Goal: Task Accomplishment & Management: Complete application form

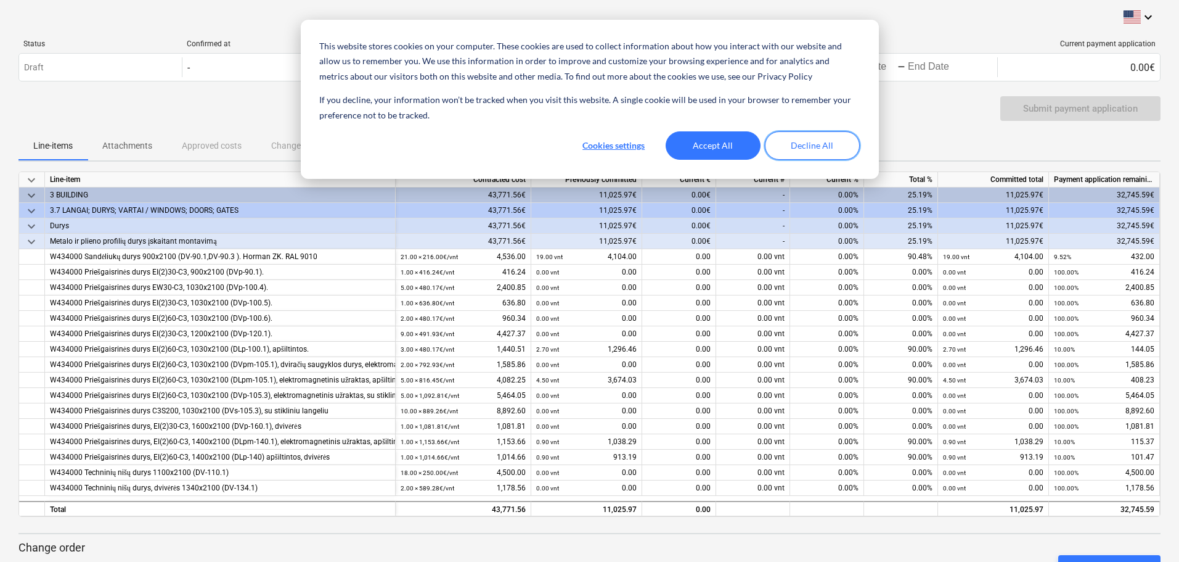
click at [831, 141] on button "Decline All" at bounding box center [812, 145] width 95 height 28
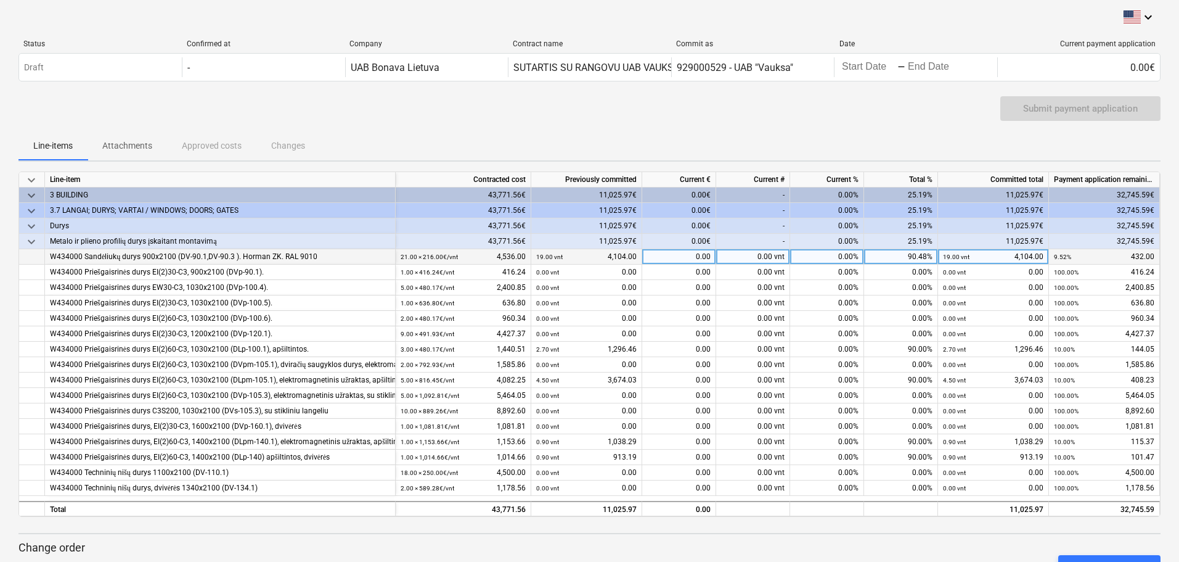
click at [751, 253] on div "0.00 vnt" at bounding box center [753, 256] width 74 height 15
type input "2"
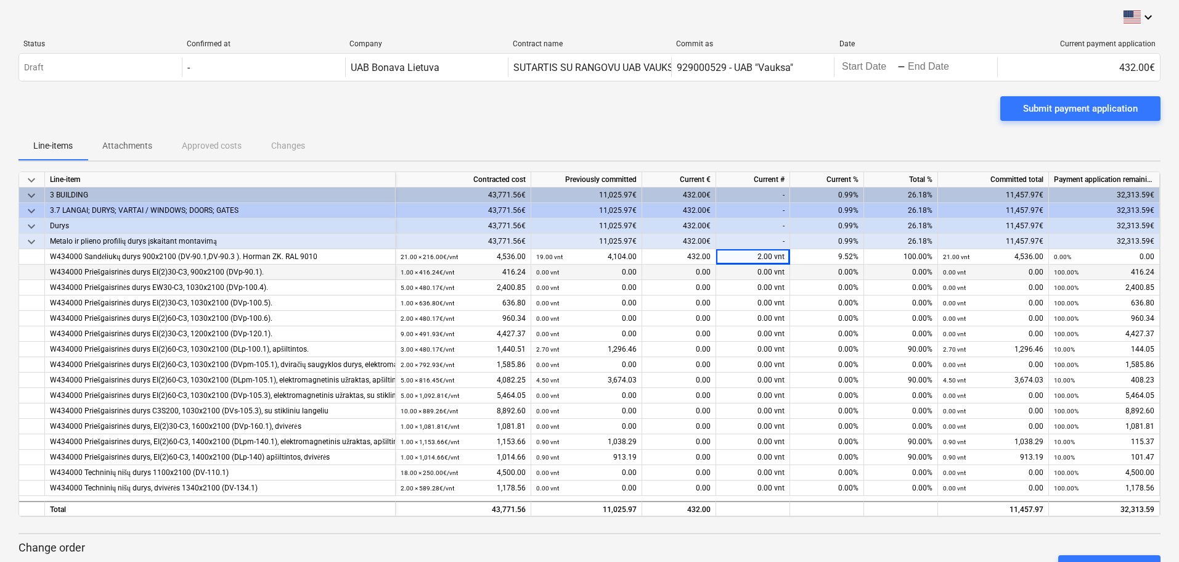
click at [737, 267] on div "0.00 vnt" at bounding box center [753, 271] width 74 height 15
click at [749, 265] on div "0.00 vnt" at bounding box center [753, 271] width 74 height 15
type input "0,9"
click at [746, 285] on div "0.00 vnt" at bounding box center [753, 287] width 74 height 15
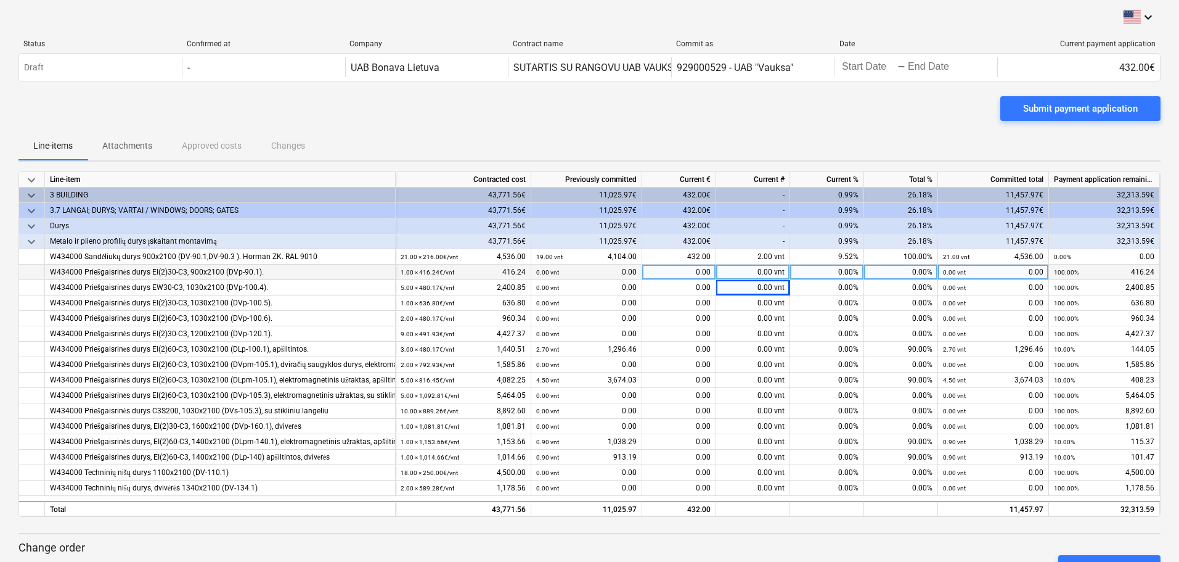
click at [739, 267] on div "0.00 vnt" at bounding box center [753, 271] width 74 height 15
type input "0.9"
click at [743, 284] on div "0.00 vnt" at bounding box center [753, 287] width 74 height 15
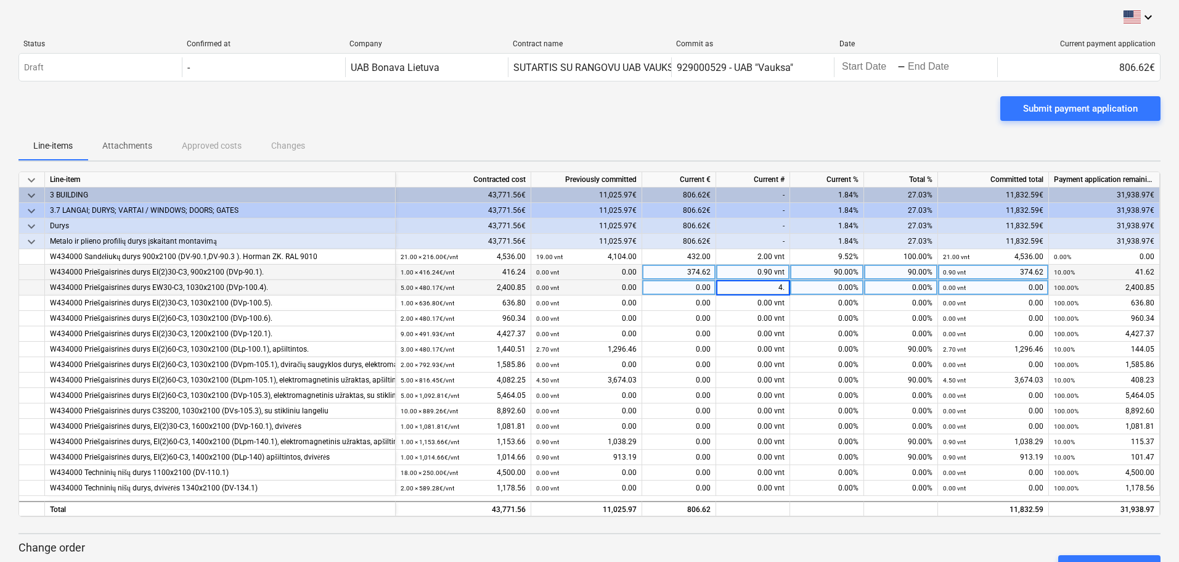
type input "4.5"
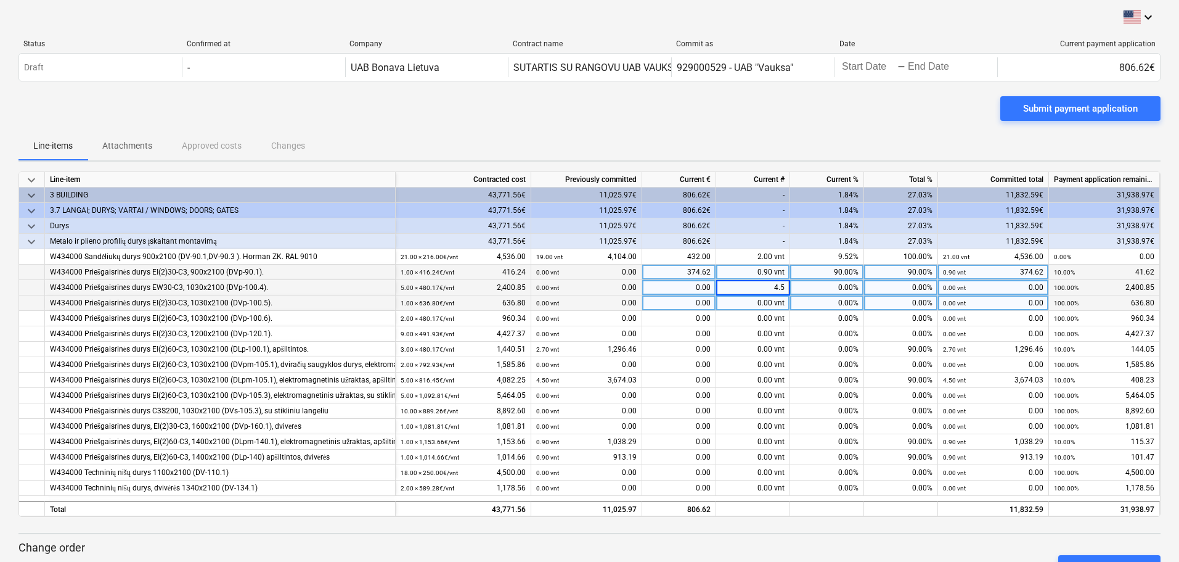
click at [735, 303] on div "0.00 vnt" at bounding box center [753, 302] width 74 height 15
type input "0.9"
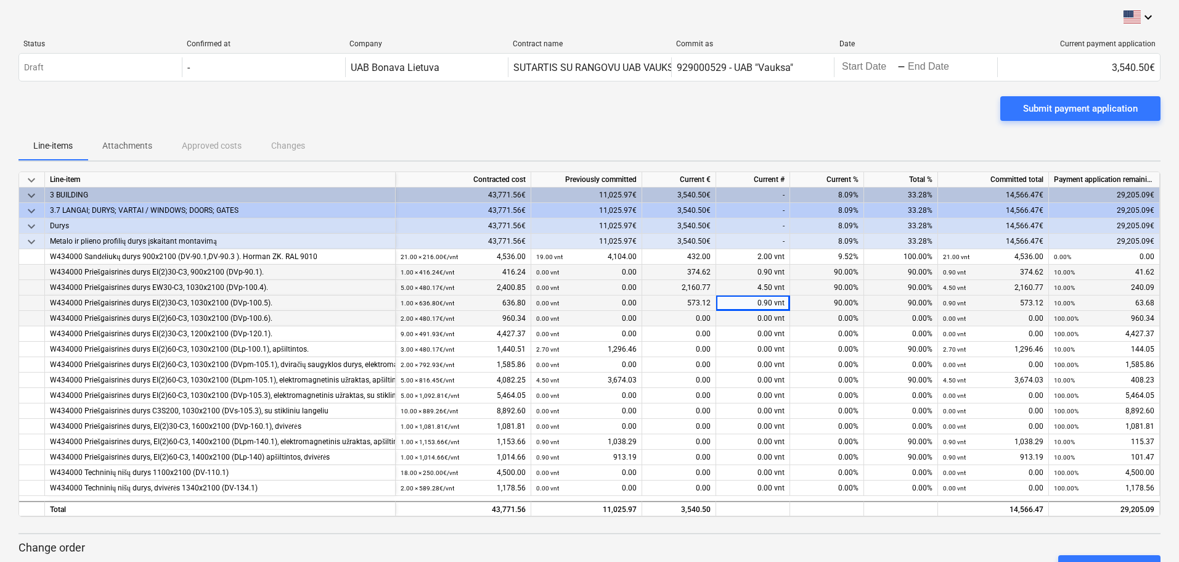
click at [739, 318] on div "0.00 vnt" at bounding box center [753, 318] width 74 height 15
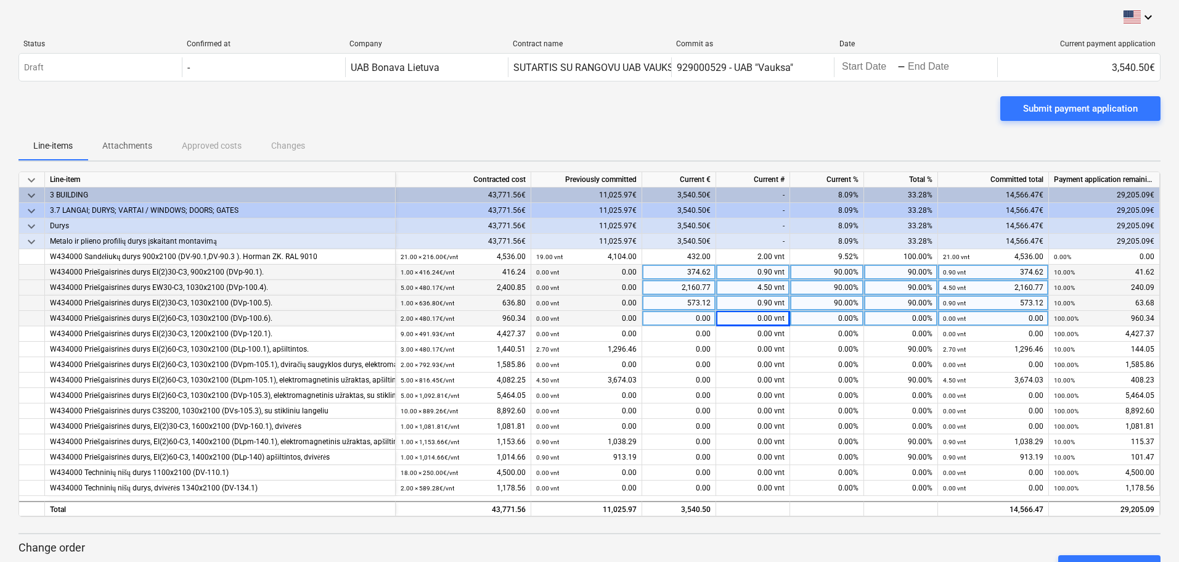
click at [739, 318] on div "0.00 vnt" at bounding box center [753, 318] width 74 height 15
type input "1.8"
click at [743, 335] on div "0.00 vnt" at bounding box center [753, 333] width 74 height 15
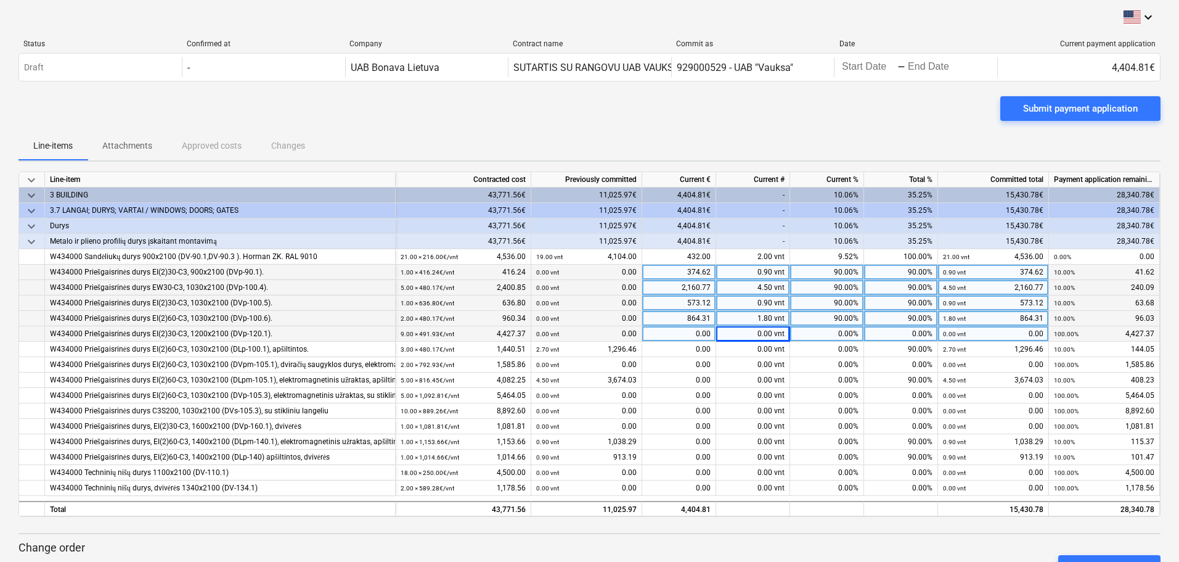
click at [745, 330] on div "0.00 vnt" at bounding box center [753, 333] width 74 height 15
type input "8.1"
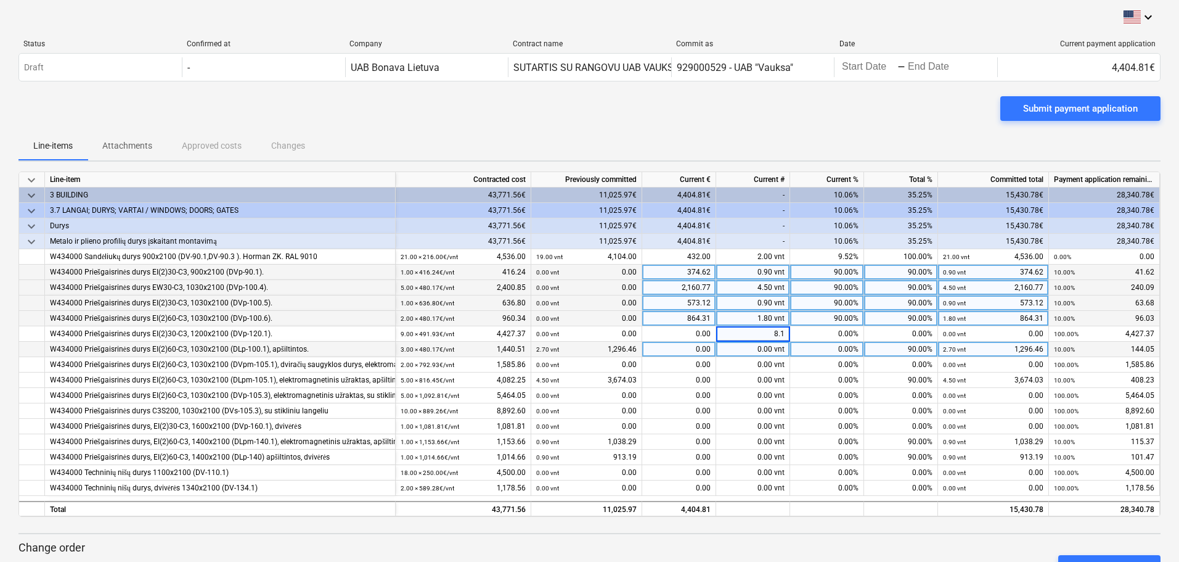
click at [744, 346] on div "0.00 vnt" at bounding box center [753, 349] width 74 height 15
type input "0.3"
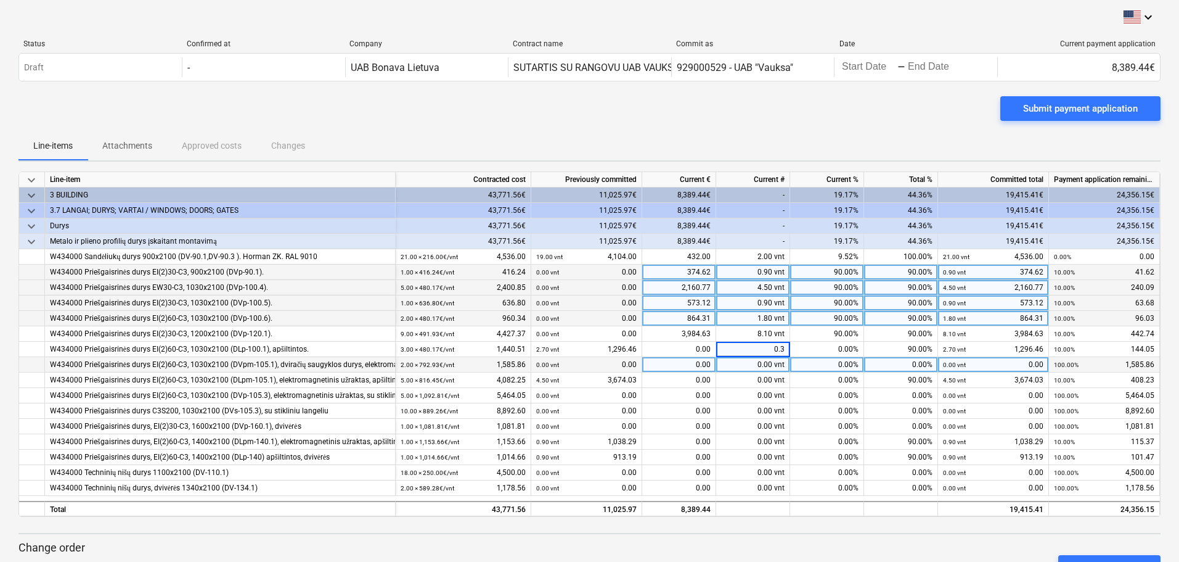
click at [744, 363] on div "0.00 vnt" at bounding box center [753, 364] width 74 height 15
type input "1.8"
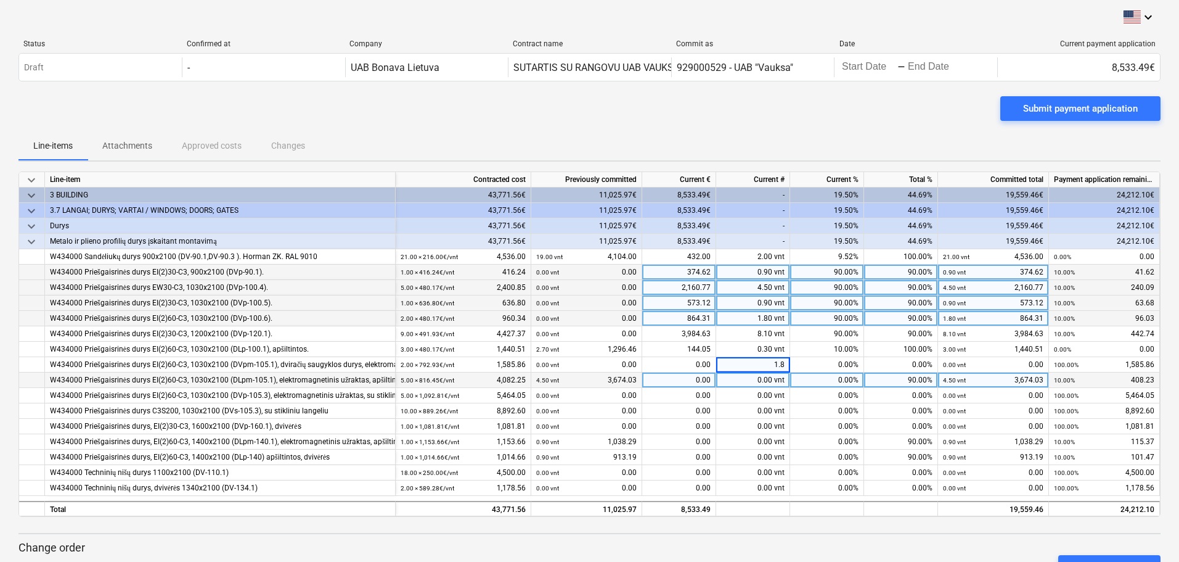
click at [749, 383] on div "0.00 vnt" at bounding box center [753, 379] width 74 height 15
click at [749, 381] on div "0.00 vnt" at bounding box center [753, 379] width 74 height 15
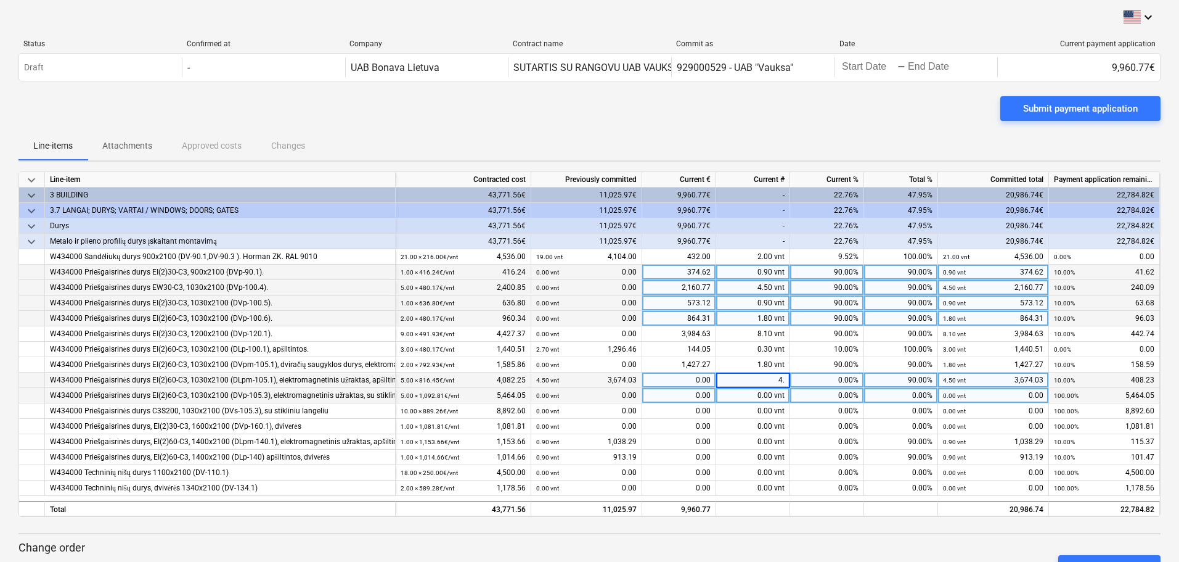
type input "4.5"
click at [734, 391] on div "0.00 vnt" at bounding box center [753, 395] width 74 height 15
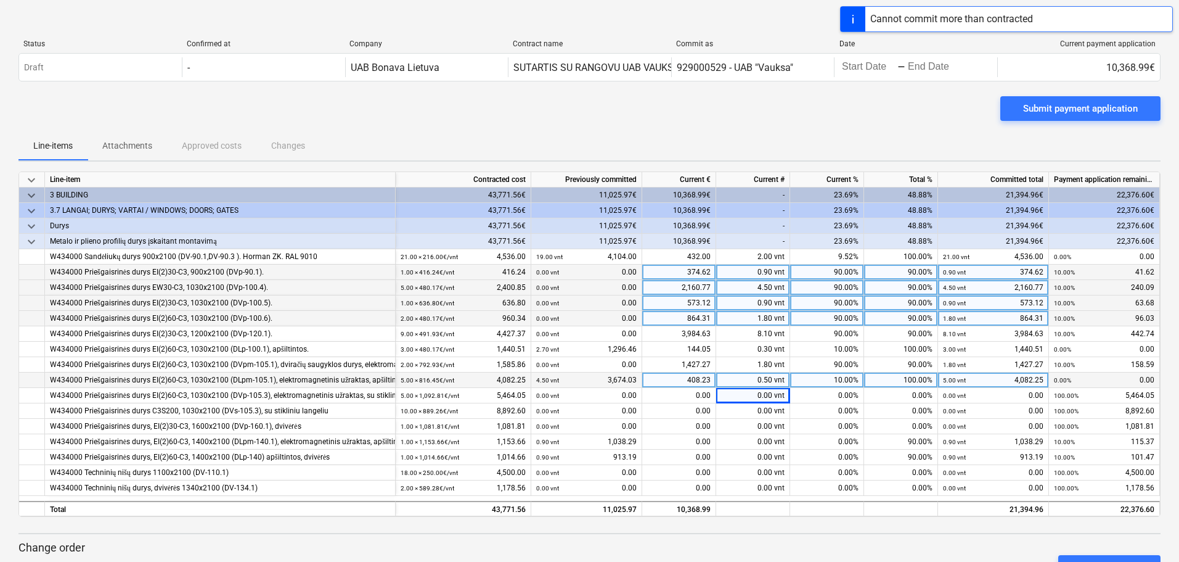
click at [758, 377] on div "0.50 vnt" at bounding box center [753, 379] width 74 height 15
type input "4.5"
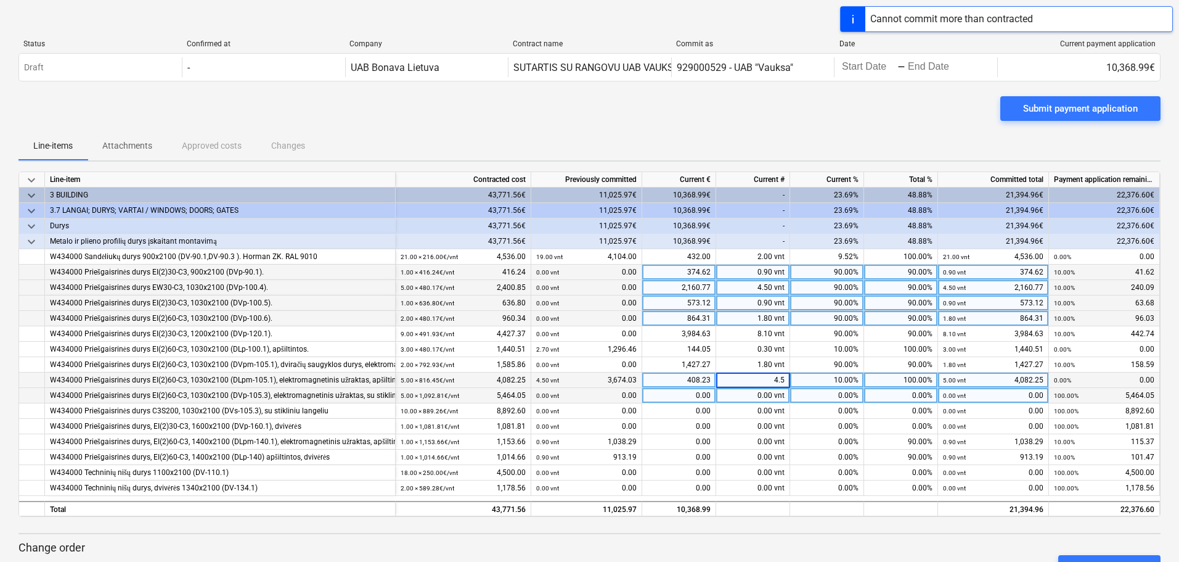
click at [754, 393] on div "0.00 vnt" at bounding box center [753, 395] width 74 height 15
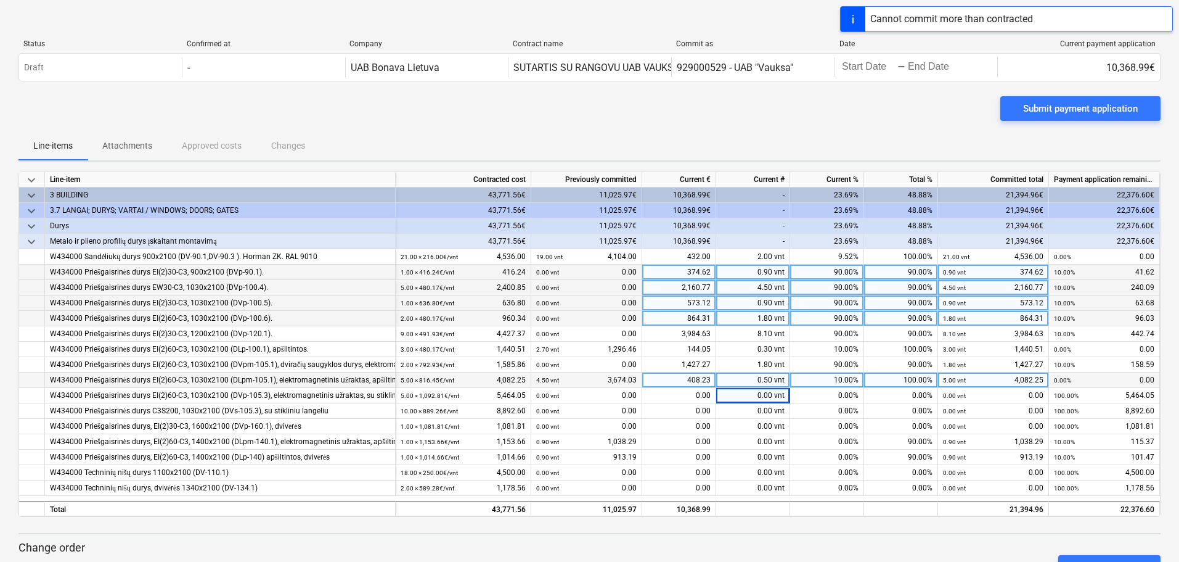
click at [754, 380] on div "0.50 vnt" at bounding box center [753, 379] width 74 height 15
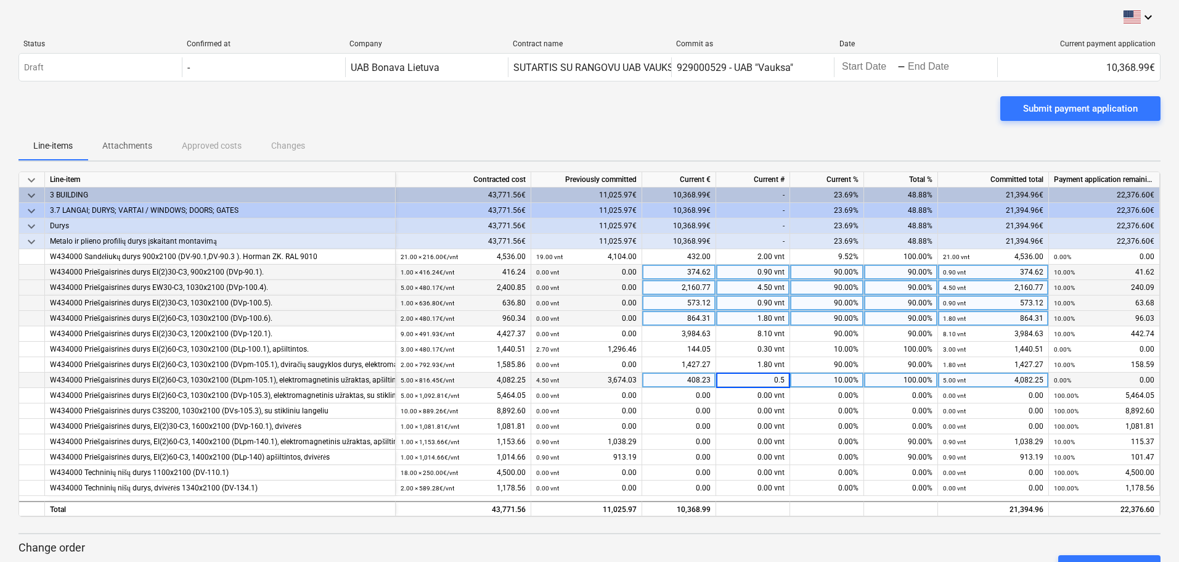
click at [754, 380] on input "0.5" at bounding box center [752, 379] width 73 height 15
drag, startPoint x: 771, startPoint y: 376, endPoint x: 801, endPoint y: 374, distance: 30.3
click at [0, 0] on div "W434000 Priešgaisrinės durys EI(2)60-C3, 1030x2100 (DLpm-105.1), elektromagneti…" at bounding box center [0, 0] width 0 height 0
type input "0.2"
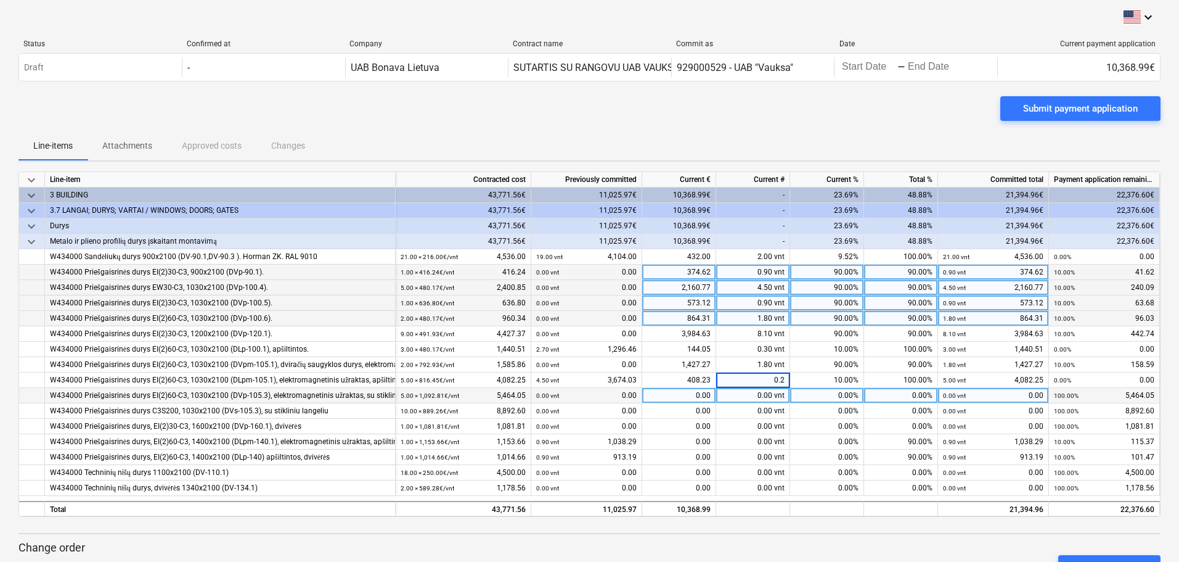
click at [744, 396] on div "0.00 vnt" at bounding box center [753, 395] width 74 height 15
type input "4.5"
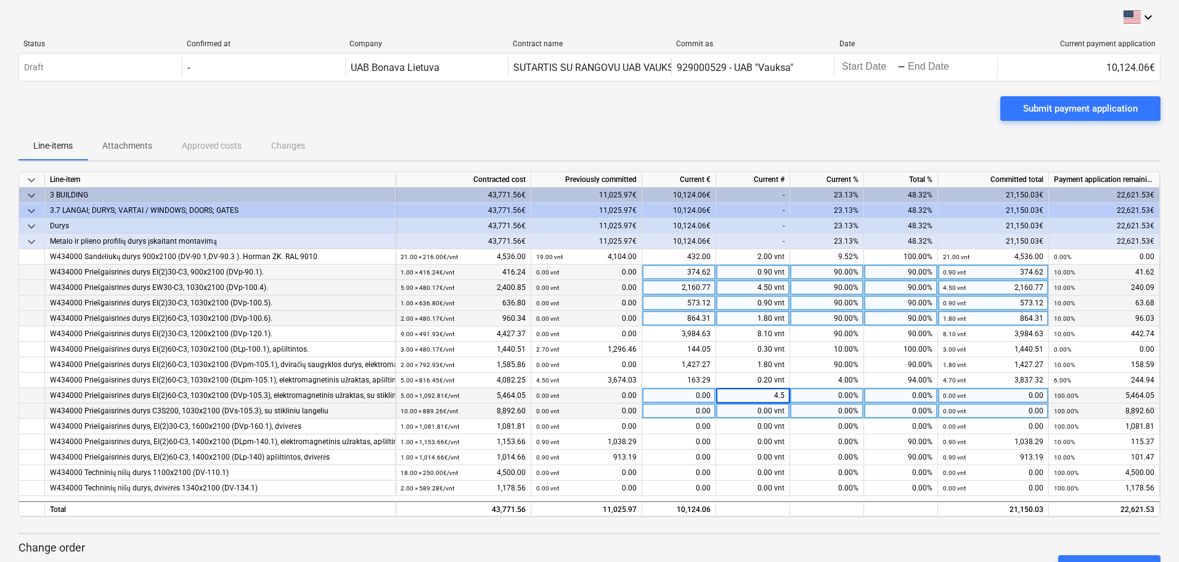
click at [727, 409] on div "0.00 vnt" at bounding box center [753, 410] width 74 height 15
click at [732, 408] on div "0.00 vnt" at bounding box center [753, 410] width 74 height 15
type input "9"
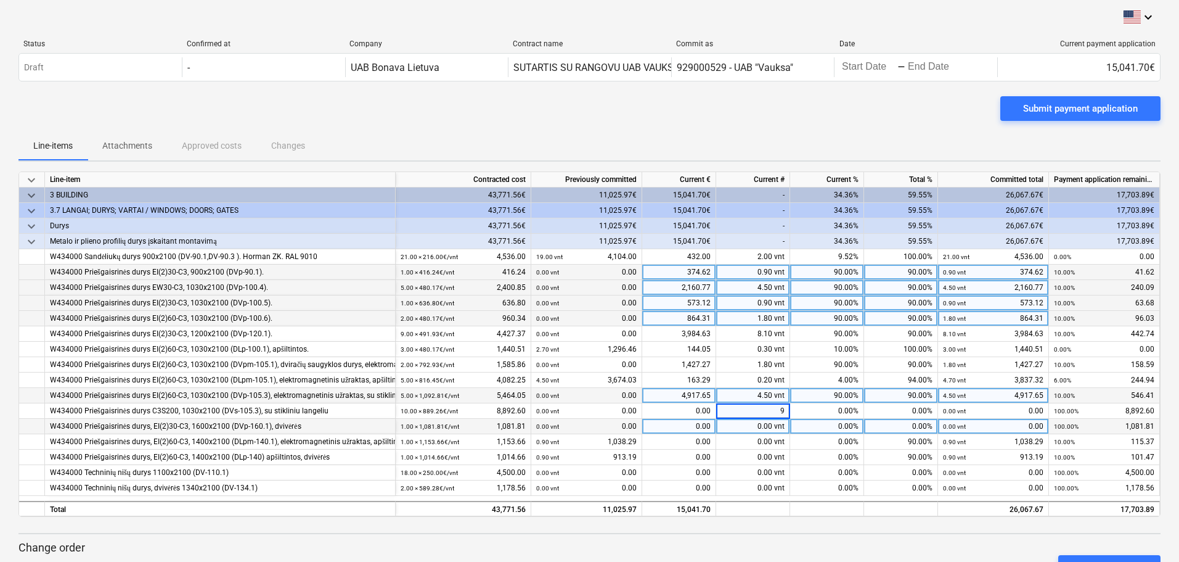
click at [735, 425] on div "0.00 vnt" at bounding box center [753, 426] width 74 height 15
type input "0.9"
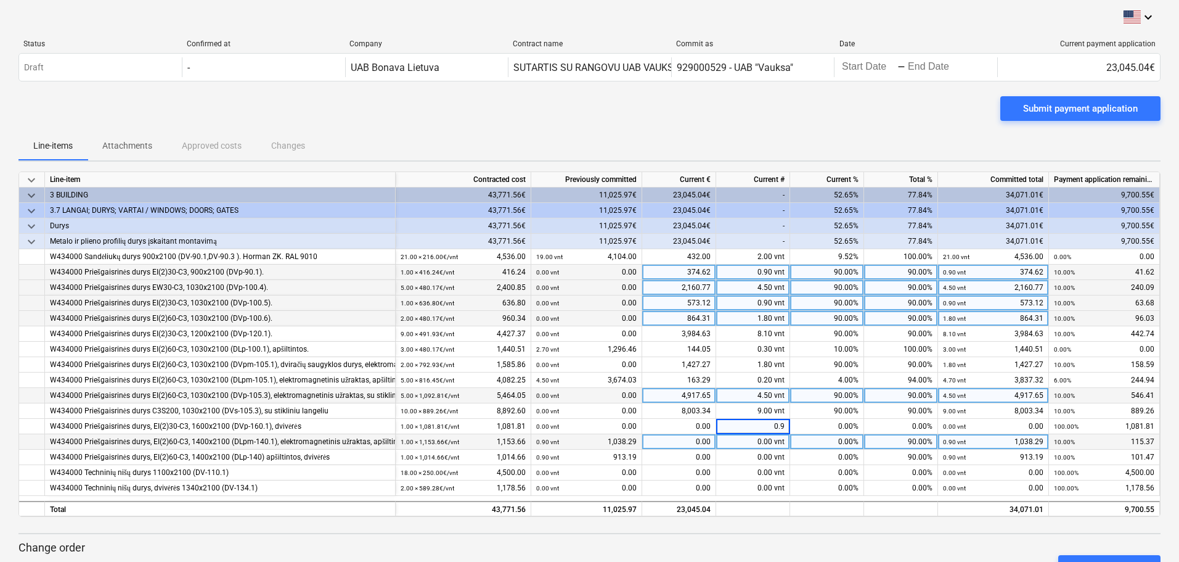
click at [742, 440] on div "0.00 vnt" at bounding box center [753, 441] width 74 height 15
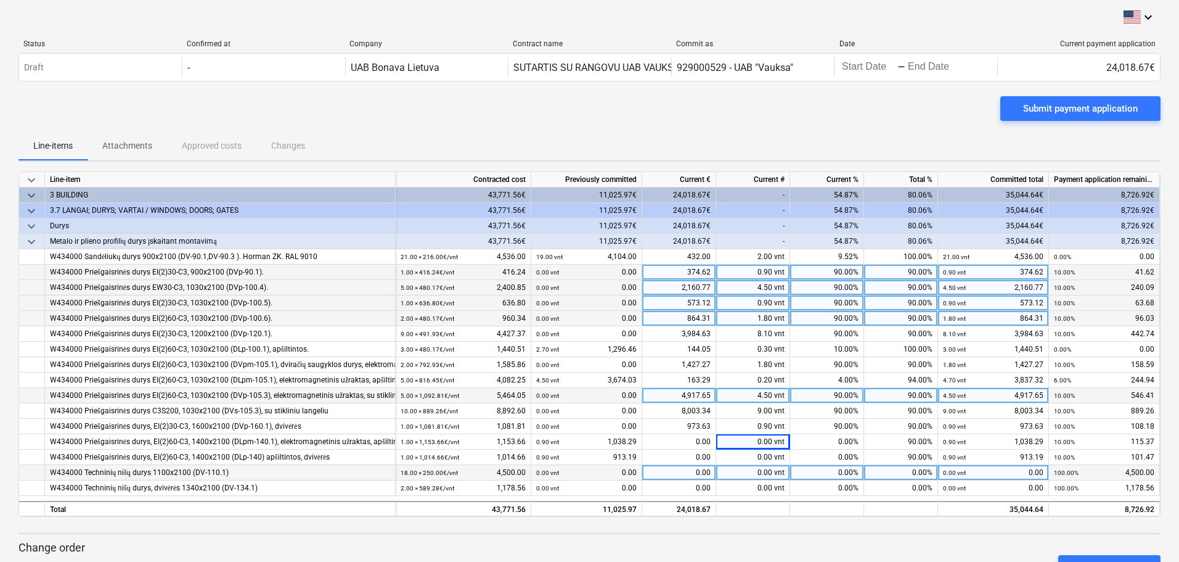
click at [739, 470] on div "0.00 vnt" at bounding box center [753, 472] width 74 height 15
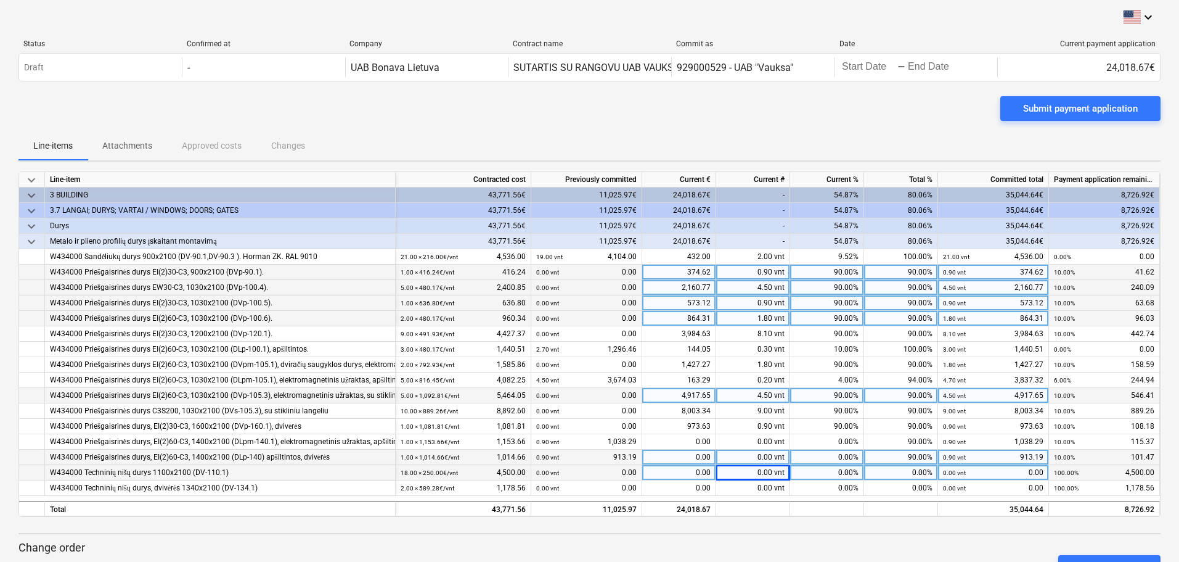
click at [724, 456] on div "0.00 vnt" at bounding box center [753, 456] width 74 height 15
type input "16.5"
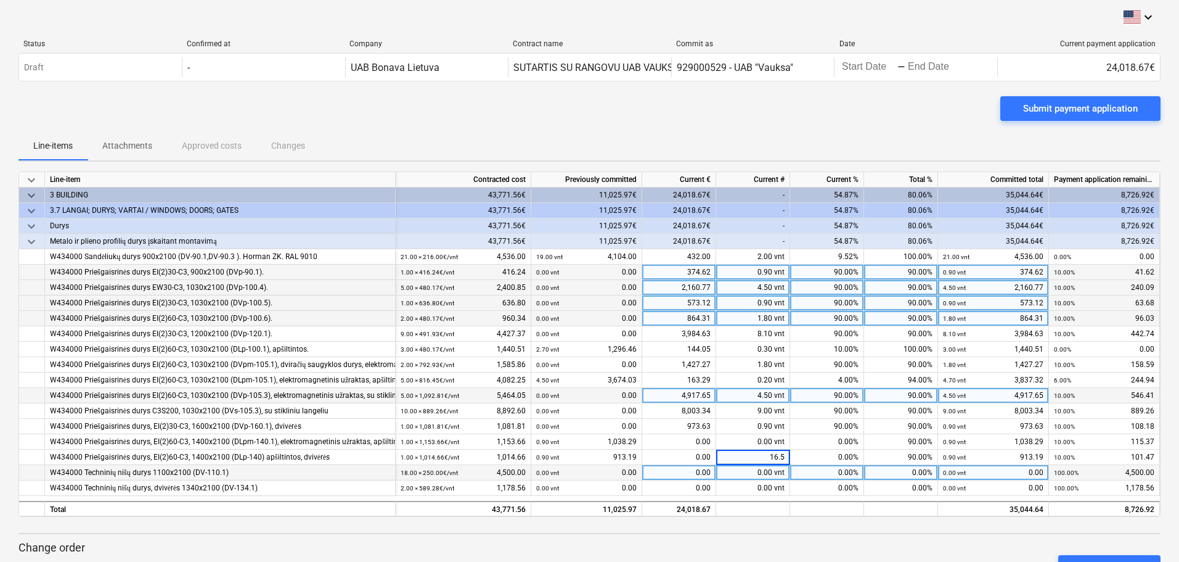
click at [727, 469] on div "0.00 vnt" at bounding box center [753, 472] width 74 height 15
click at [741, 472] on div "0.00 vnt" at bounding box center [753, 472] width 74 height 15
type input "16.5"
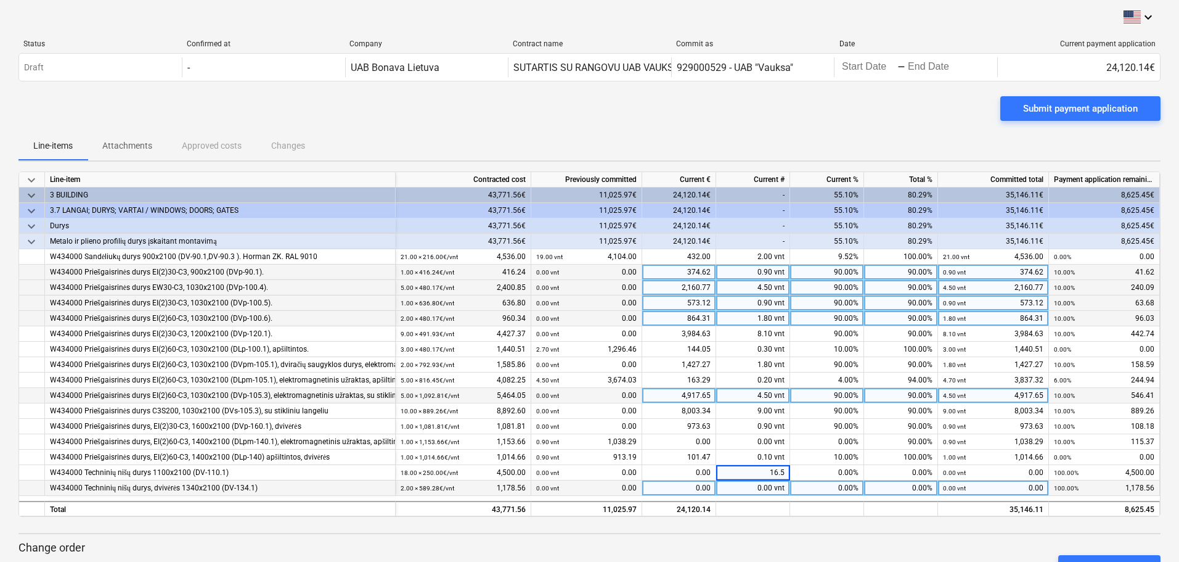
click at [743, 486] on div "0.00 vnt" at bounding box center [753, 487] width 74 height 15
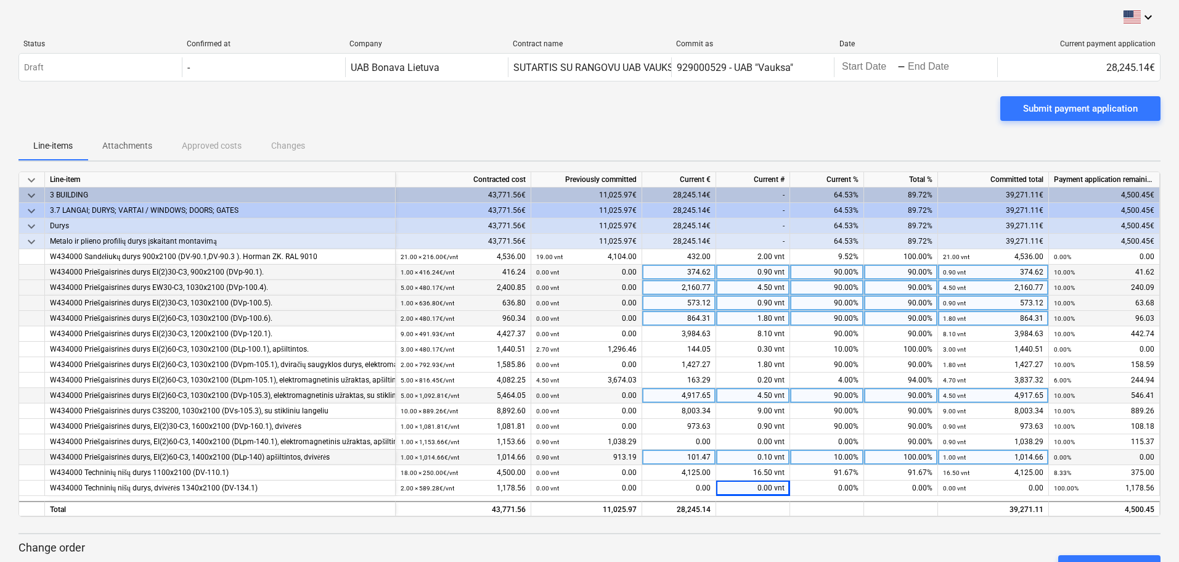
click at [750, 457] on div "0.10 vnt" at bounding box center [753, 456] width 74 height 15
type input "0.05"
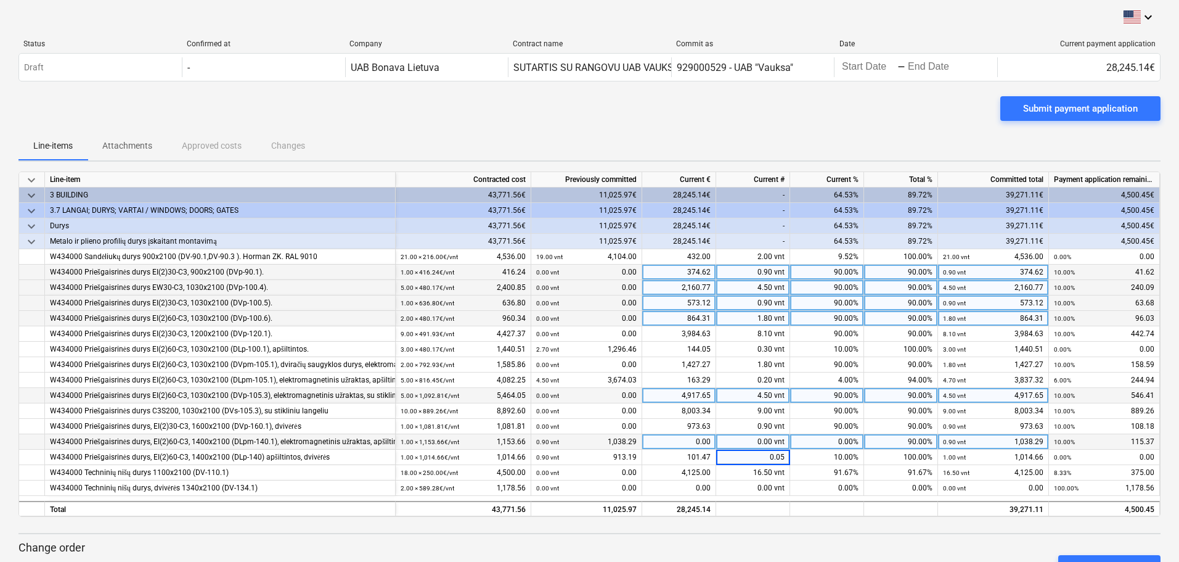
click at [741, 442] on div "0.00 vnt" at bounding box center [753, 441] width 74 height 15
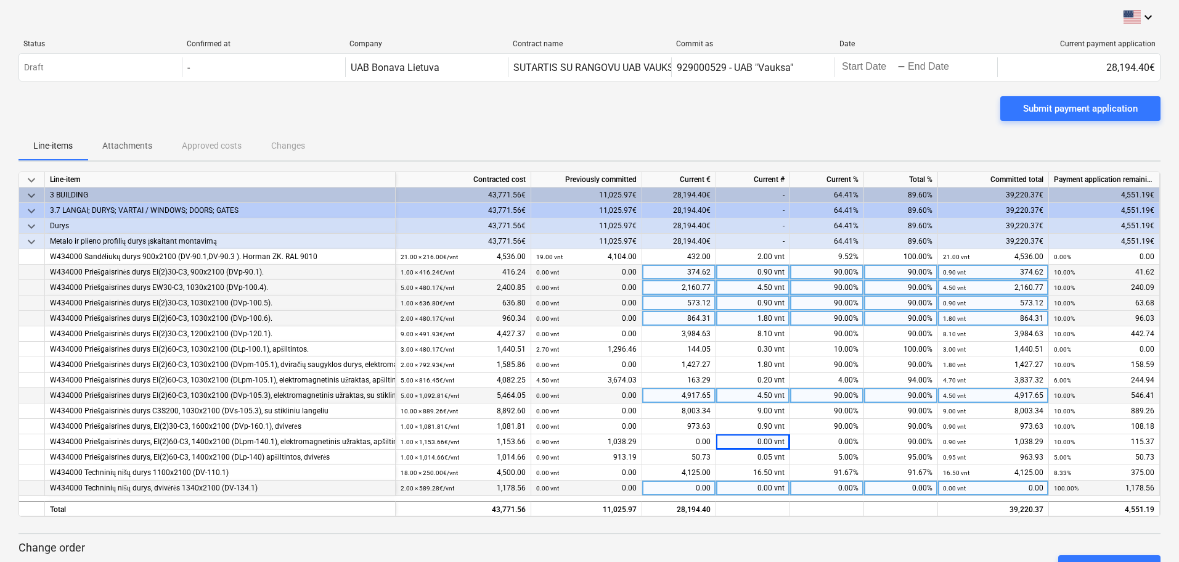
click at [738, 485] on div "0.00 vnt" at bounding box center [753, 487] width 74 height 15
type input "1.8"
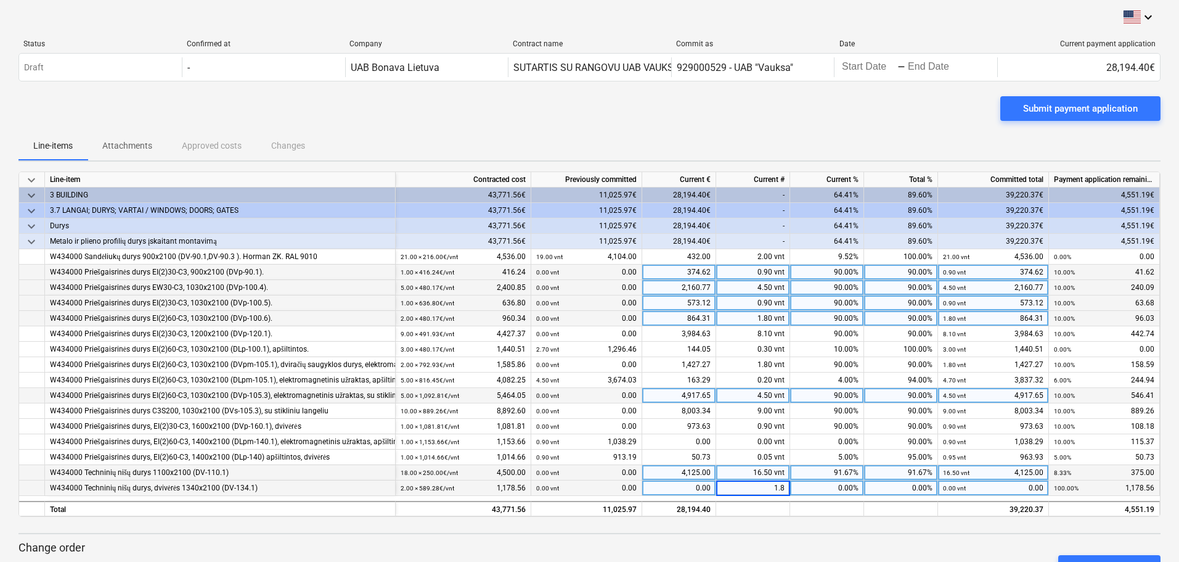
click at [740, 472] on div "16.50 vnt" at bounding box center [753, 472] width 74 height 15
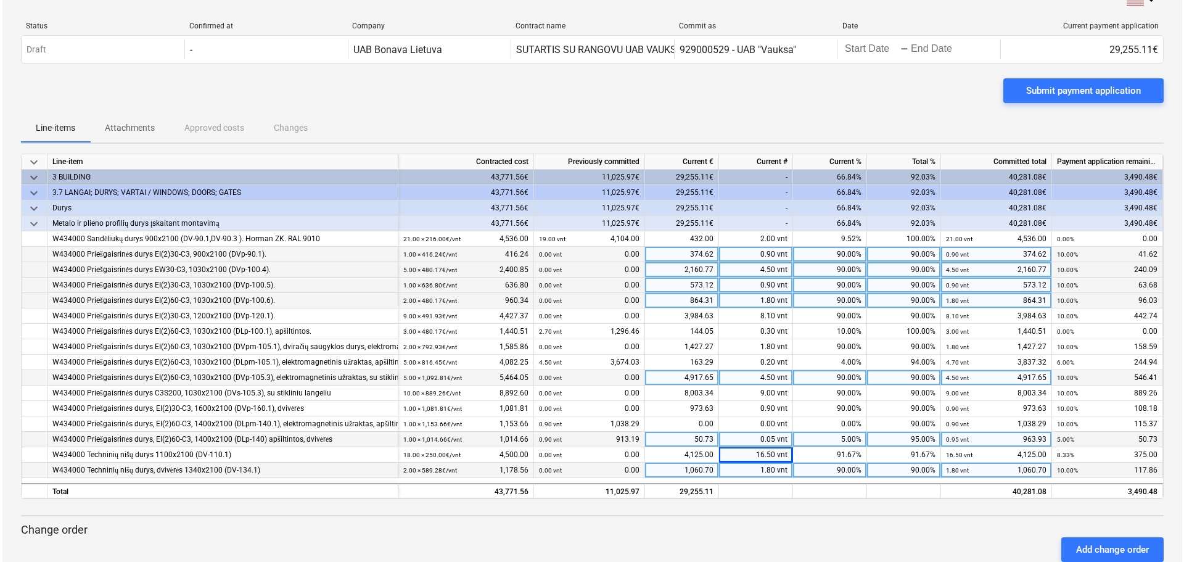
scroll to position [47, 0]
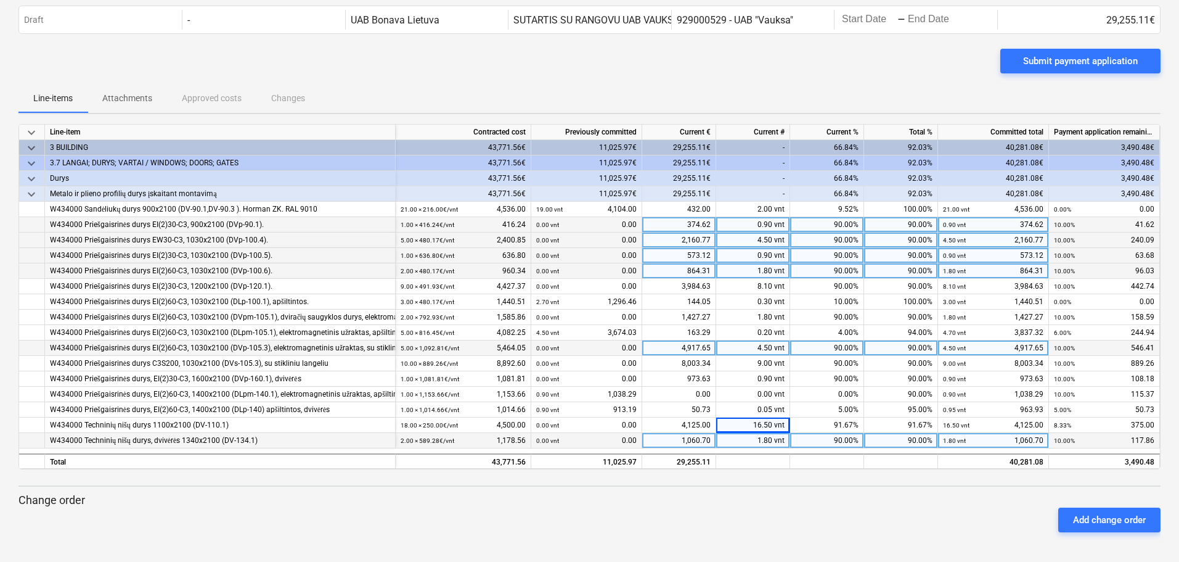
click at [642, 73] on div "Submit payment application" at bounding box center [589, 66] width 1142 height 35
click at [642, 126] on div "Previously committed" at bounding box center [586, 132] width 111 height 15
click at [647, 86] on div "Line-items Attachments Approved costs Changes" at bounding box center [589, 98] width 1142 height 30
click at [679, 97] on div "Line-items Attachments Approved costs Changes" at bounding box center [589, 98] width 1142 height 30
click at [661, 133] on div "Current €" at bounding box center [679, 132] width 74 height 15
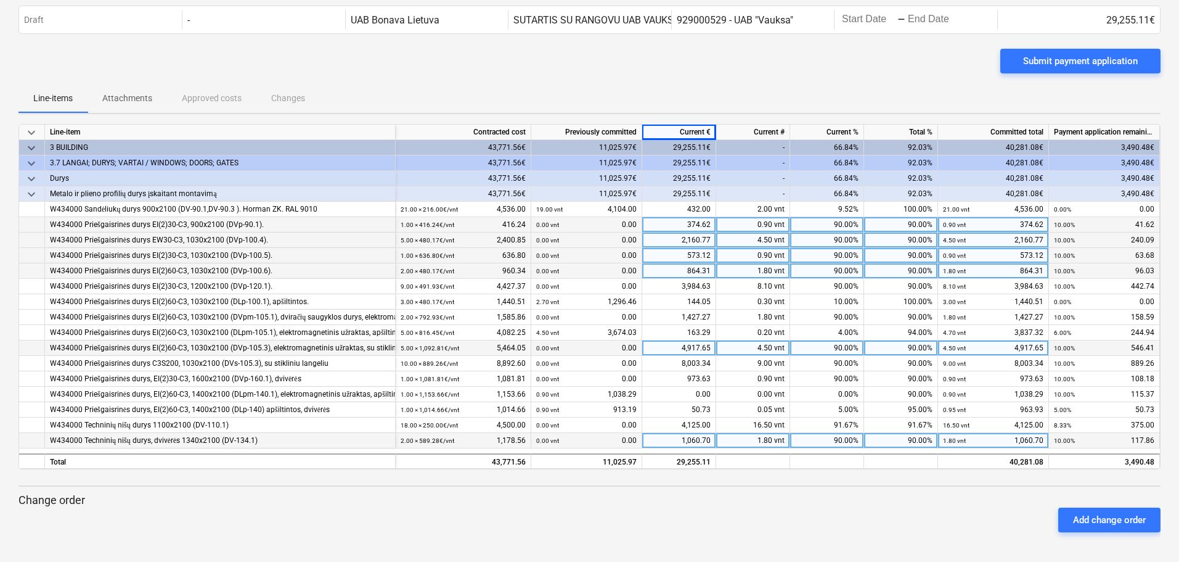
click at [670, 90] on div "Line-items Attachments Approved costs Changes" at bounding box center [589, 98] width 1142 height 30
click at [1079, 53] on div "Submit payment application" at bounding box center [1080, 61] width 115 height 16
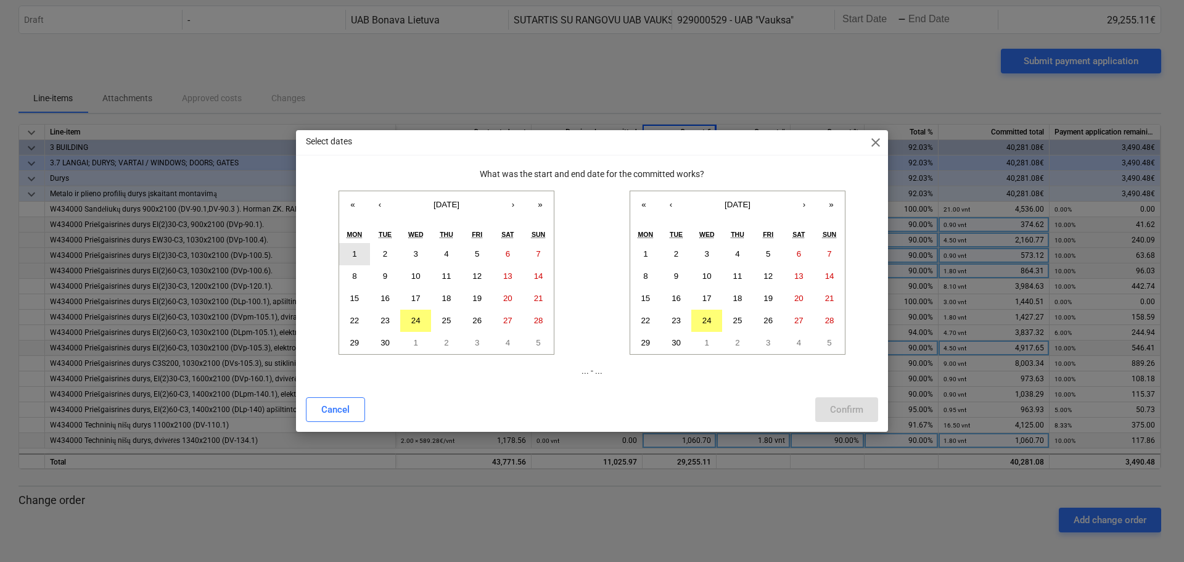
click at [358, 248] on button "1" at bounding box center [354, 254] width 31 height 22
click at [417, 318] on abbr "24" at bounding box center [415, 320] width 9 height 9
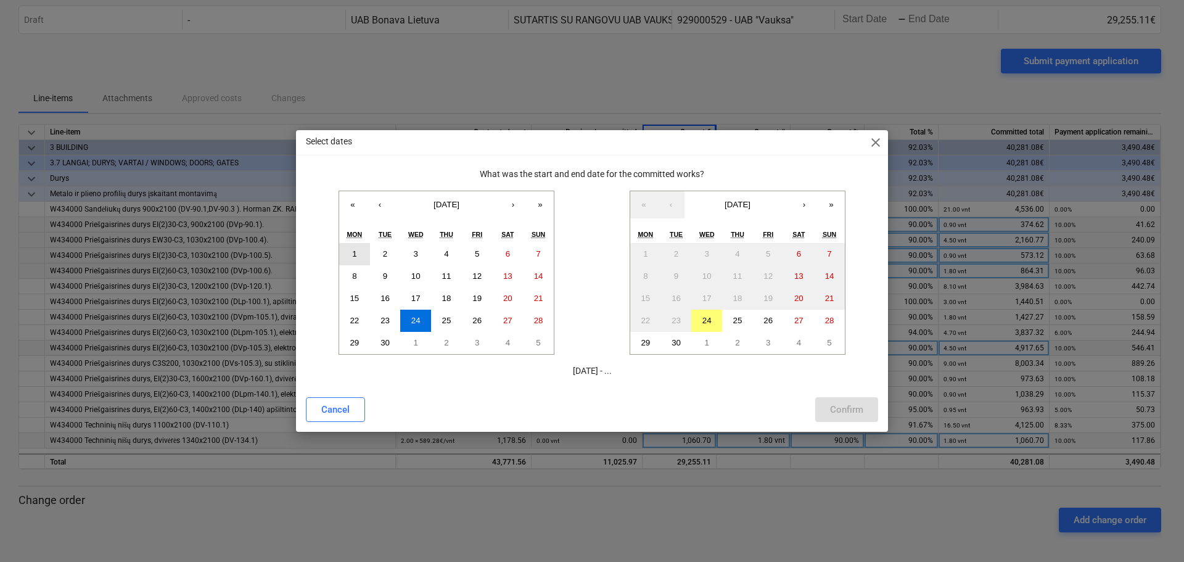
click at [356, 250] on abbr "1" at bounding box center [354, 253] width 4 height 9
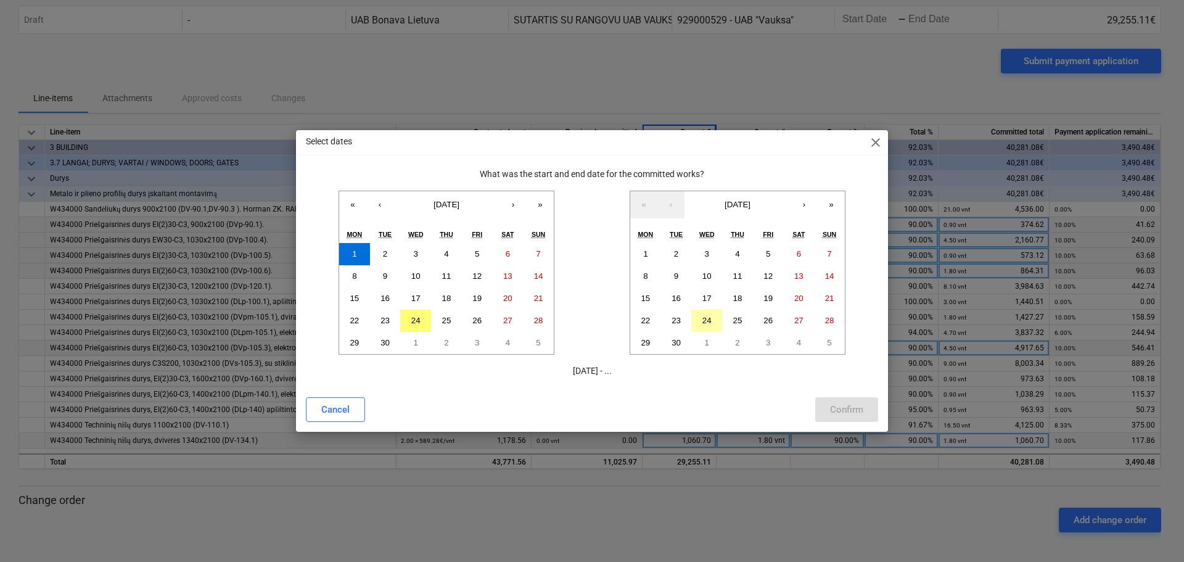
click at [708, 322] on abbr "24" at bounding box center [706, 320] width 9 height 9
click at [834, 409] on div "Confirm" at bounding box center [846, 409] width 33 height 16
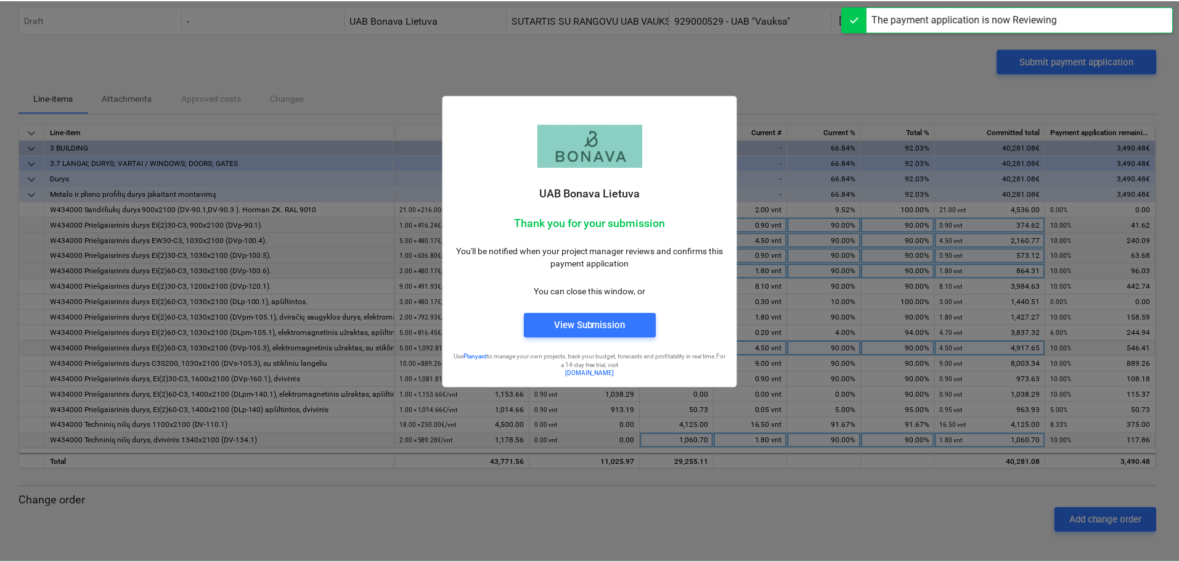
scroll to position [23, 0]
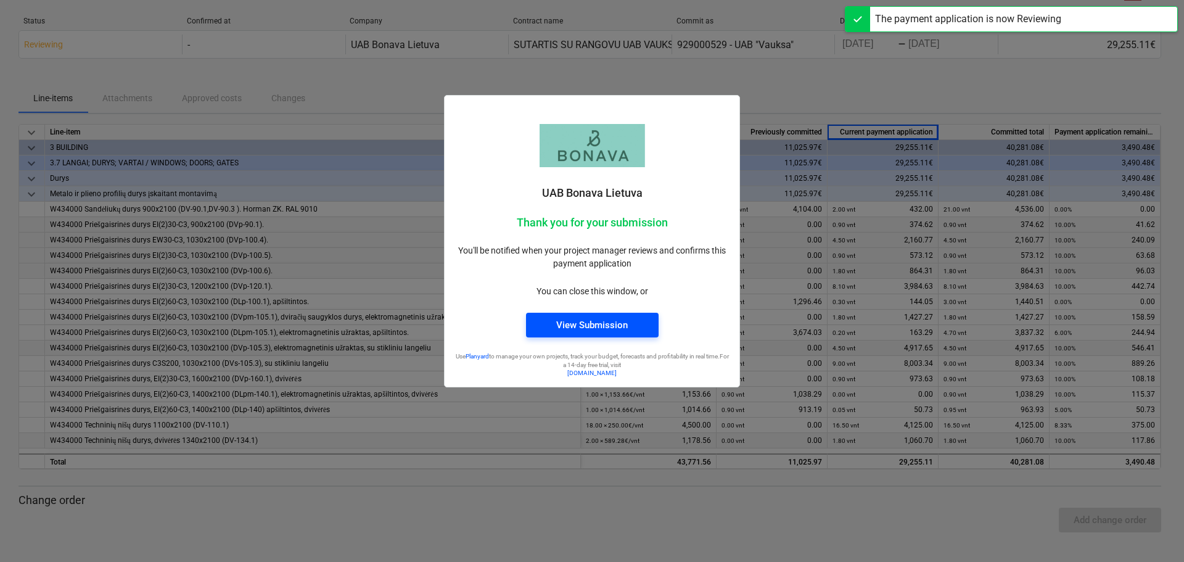
click at [587, 327] on div "View Submission" at bounding box center [592, 325] width 72 height 16
